Goal: Download file/media

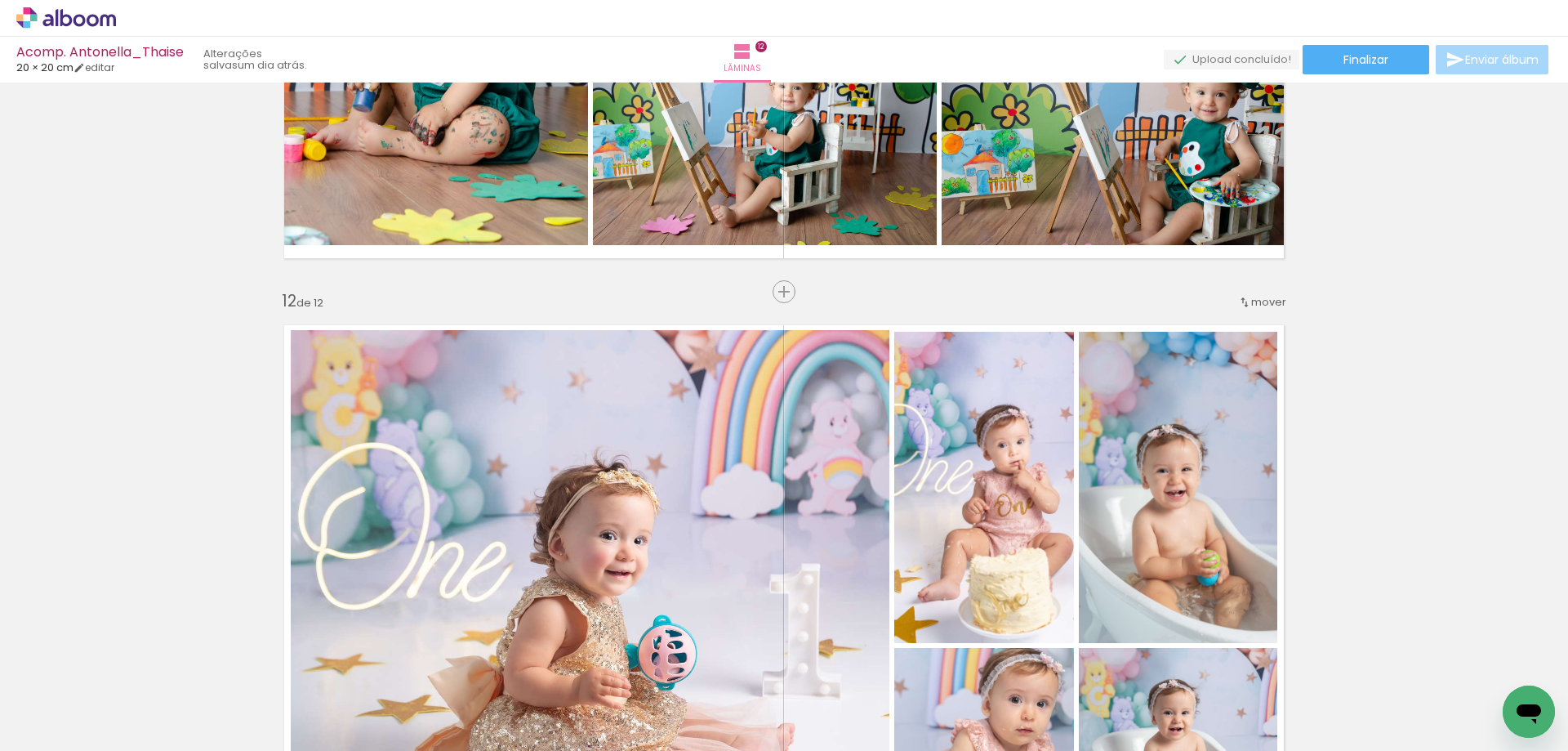
scroll to position [5880, 0]
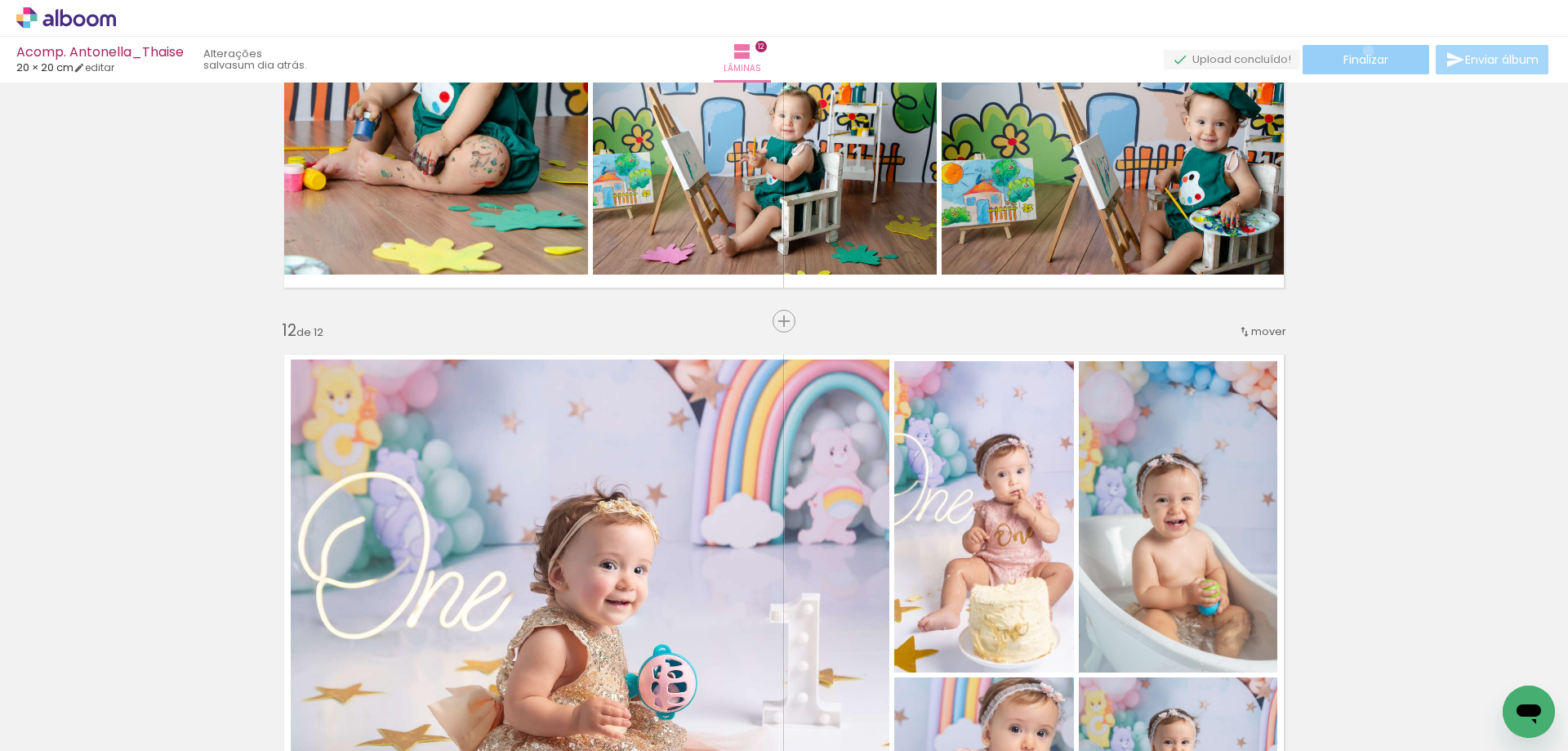
click at [1362, 51] on paper-button "Finalizar" at bounding box center [1366, 59] width 127 height 29
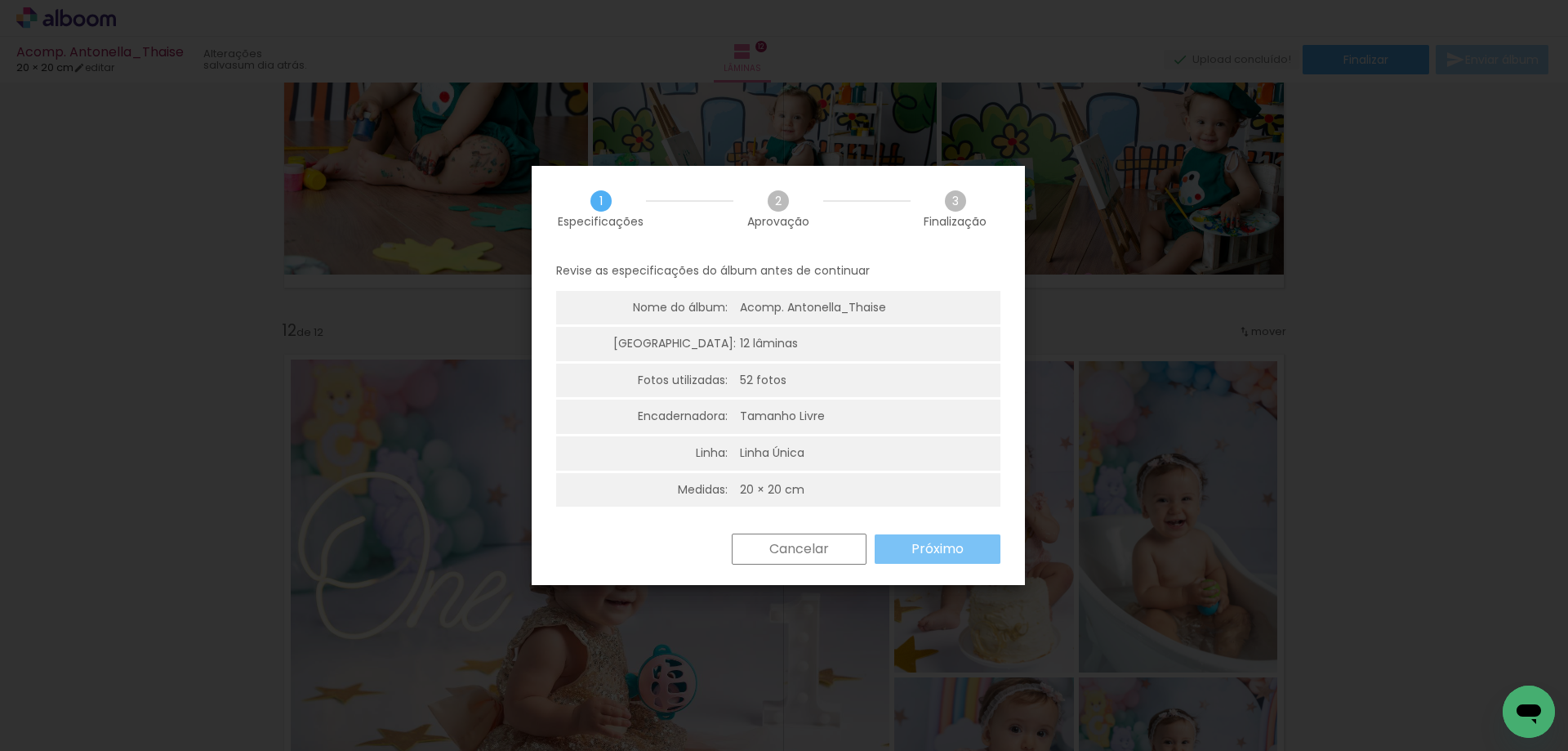
click at [0, 0] on slot "Próximo" at bounding box center [0, 0] width 0 height 0
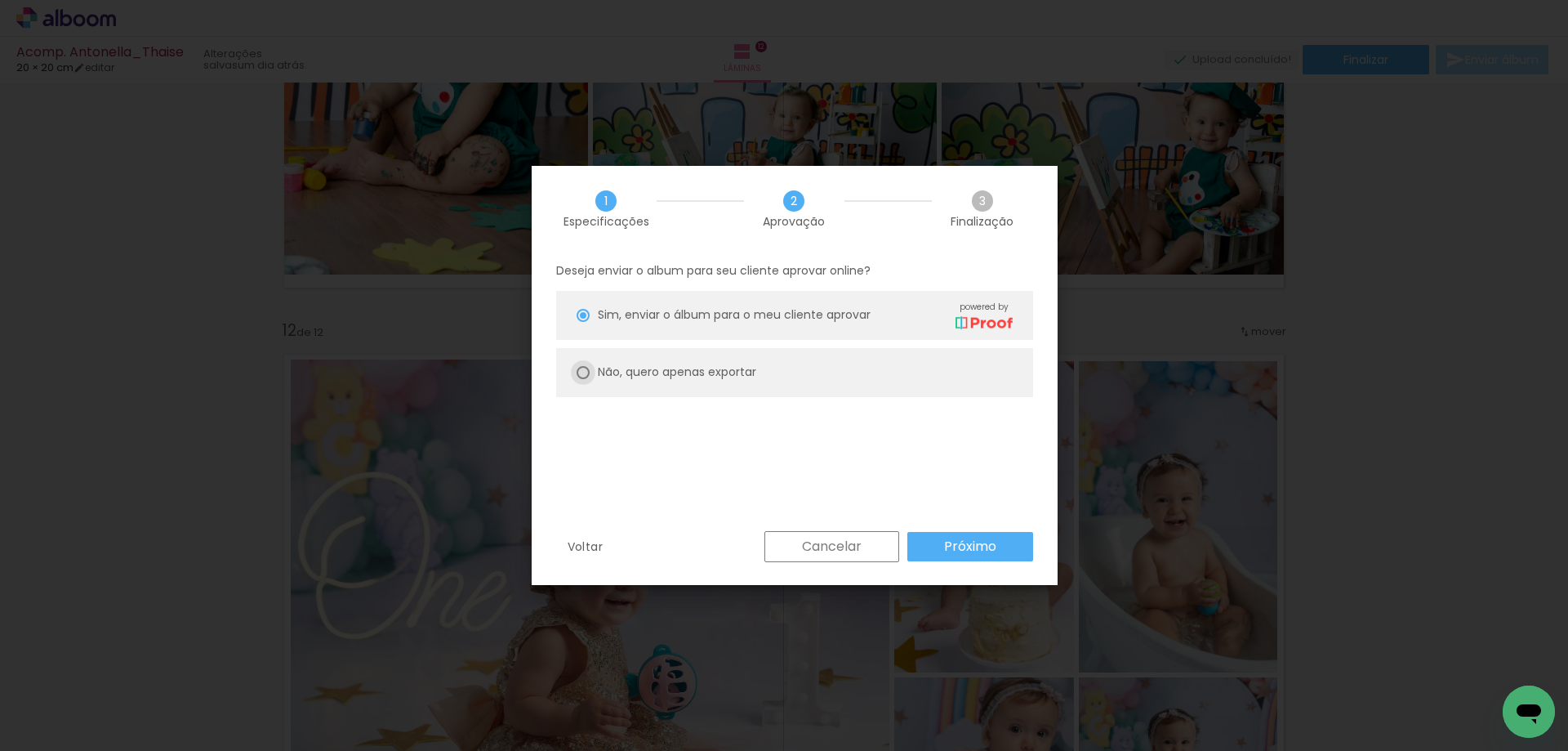
click at [584, 322] on div at bounding box center [583, 315] width 13 height 13
type paper-radio-button "on"
click at [0, 0] on slot "Próximo" at bounding box center [0, 0] width 0 height 0
type input "Alta, 300 DPI"
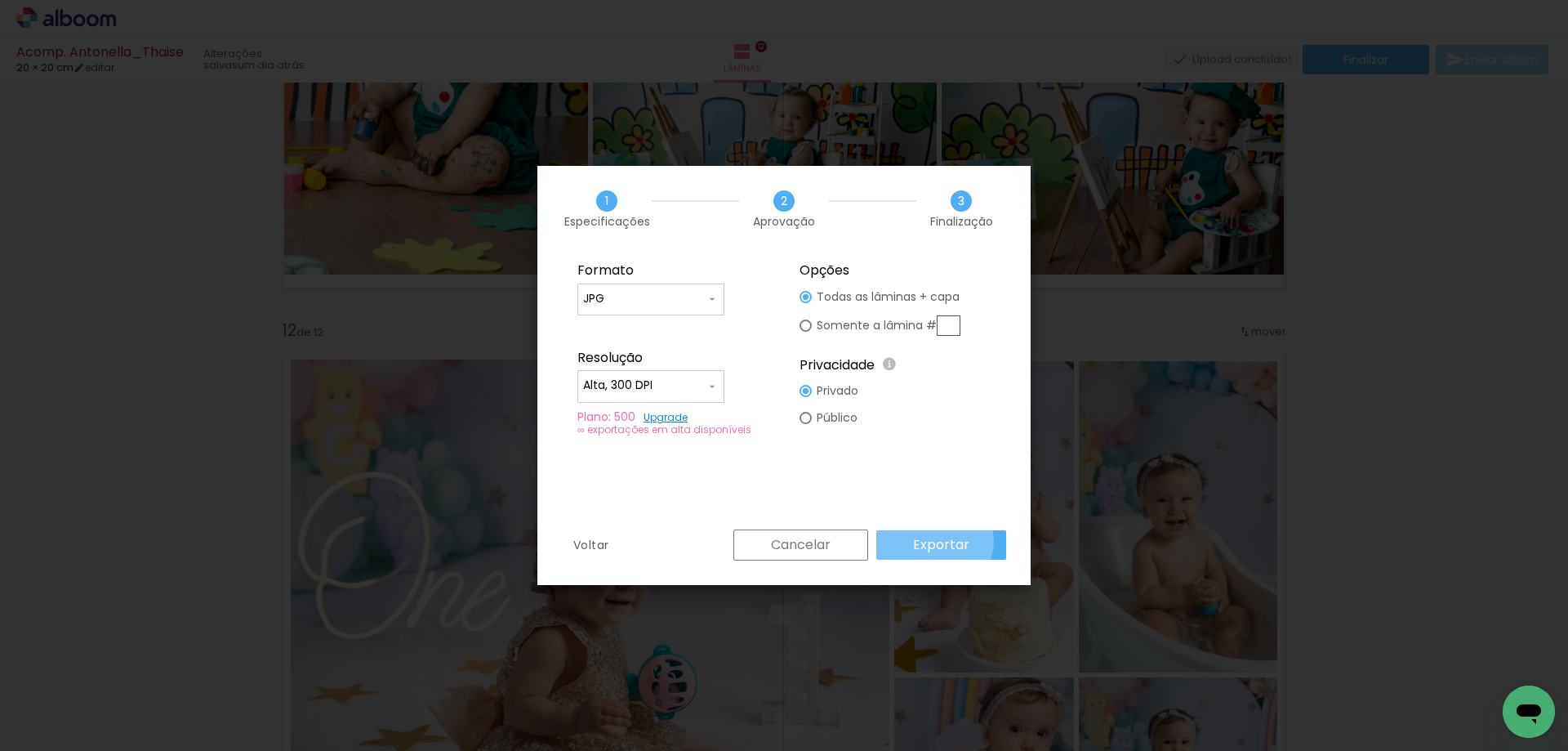
click at [0, 0] on slot "Exportar" at bounding box center [0, 0] width 0 height 0
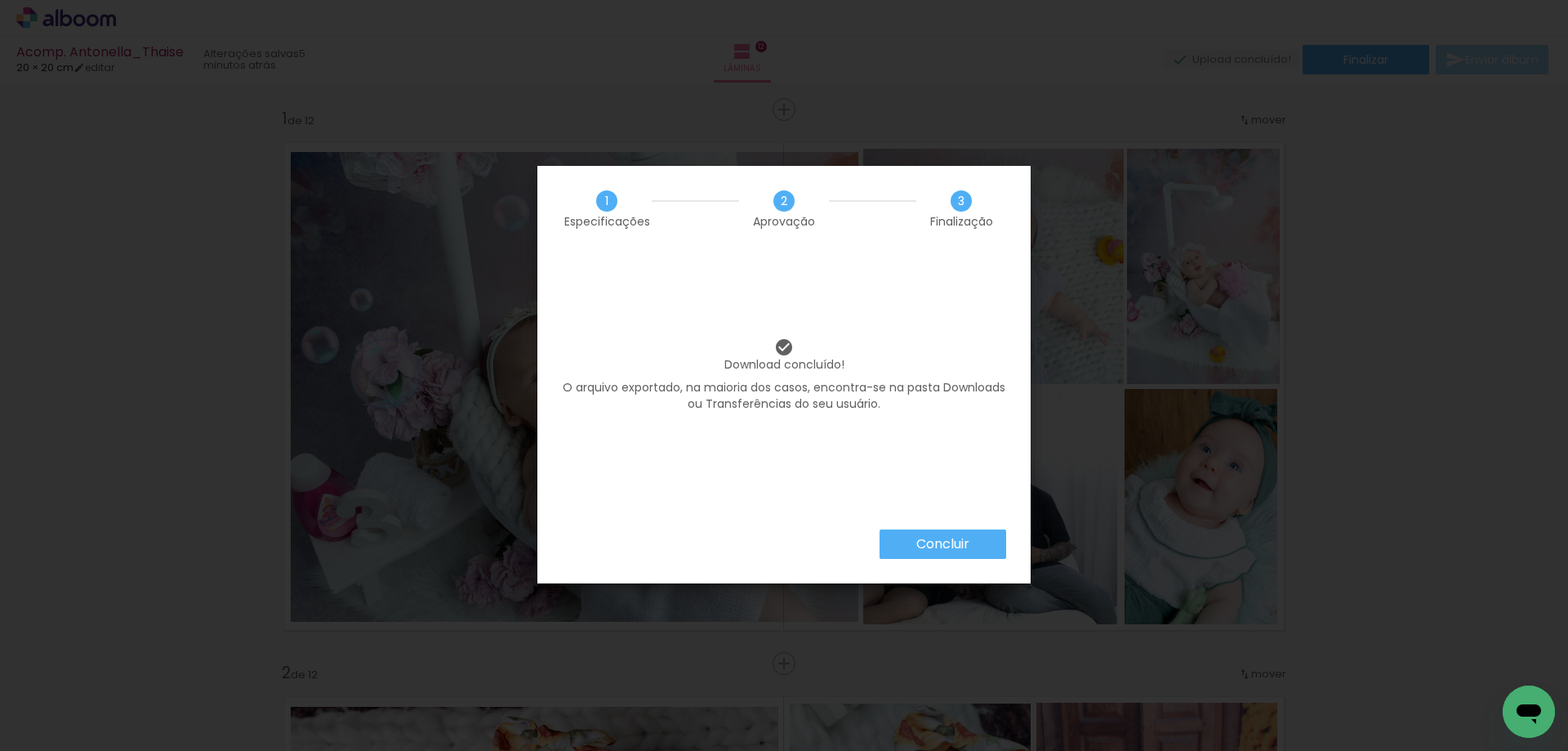
scroll to position [5880, 0]
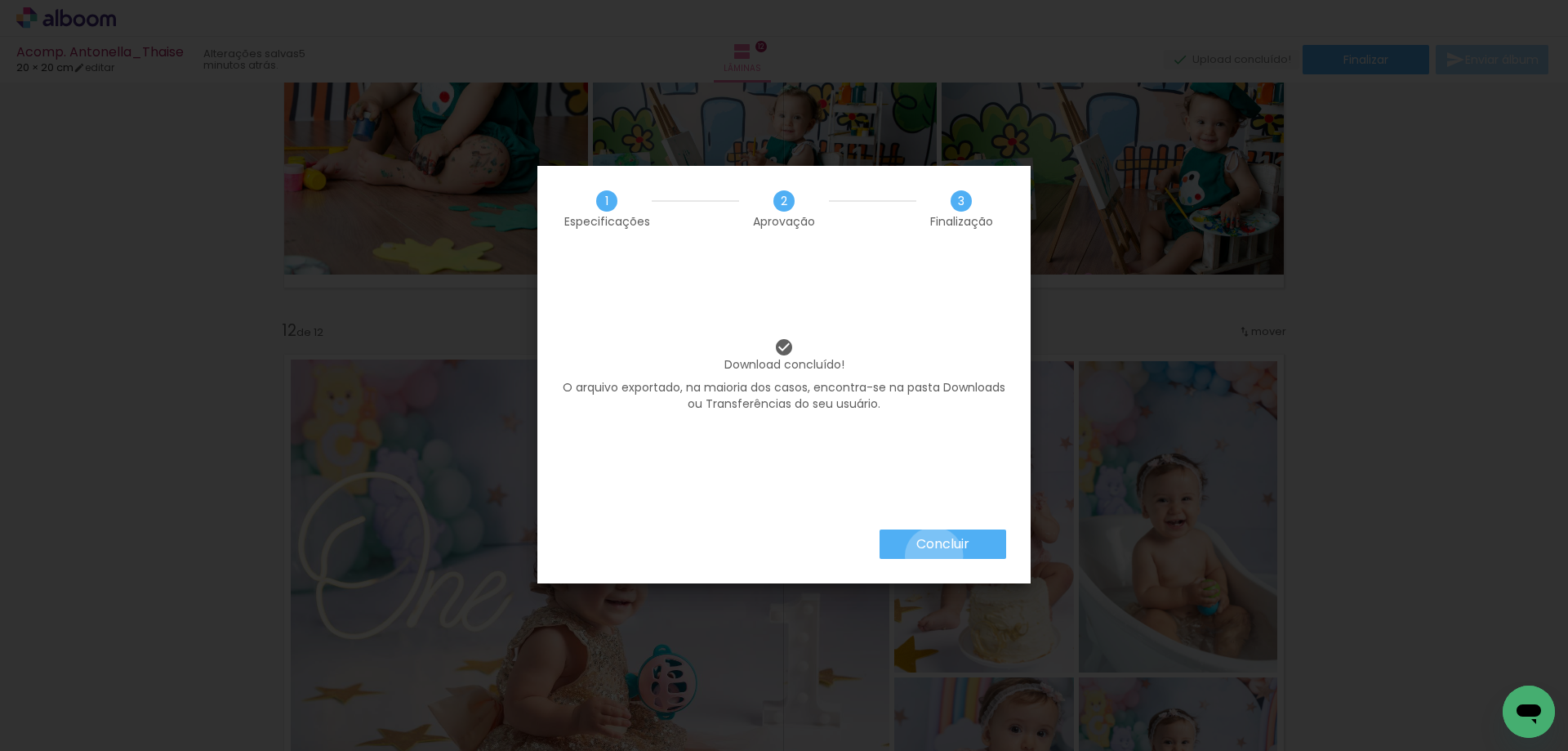
click at [933, 555] on paper-button "Concluir" at bounding box center [943, 543] width 127 height 29
